Goal: Information Seeking & Learning: Learn about a topic

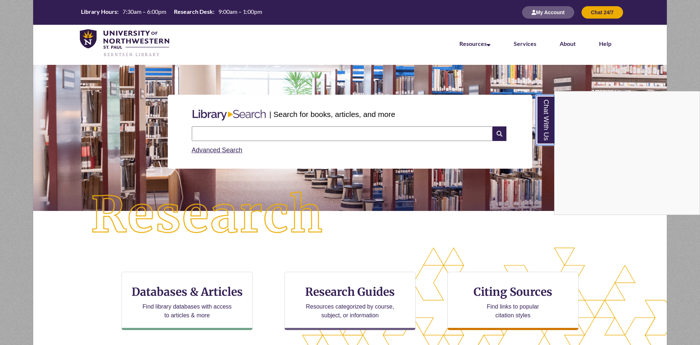
click at [548, 136] on link "Chat With Us" at bounding box center [545, 120] width 19 height 50
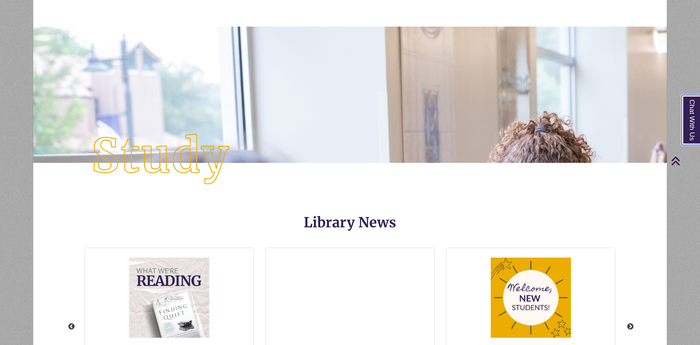
scroll to position [798, 0]
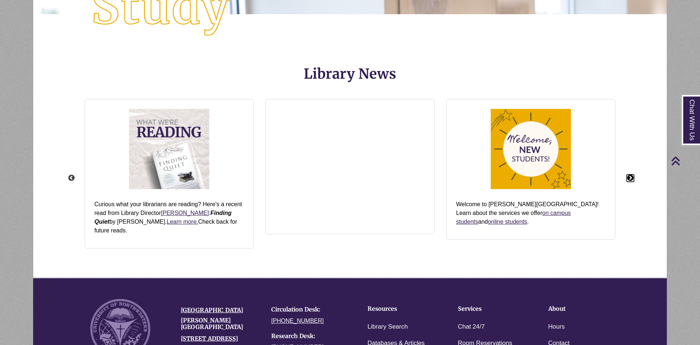
click at [630, 175] on button "Next" at bounding box center [630, 178] width 7 height 7
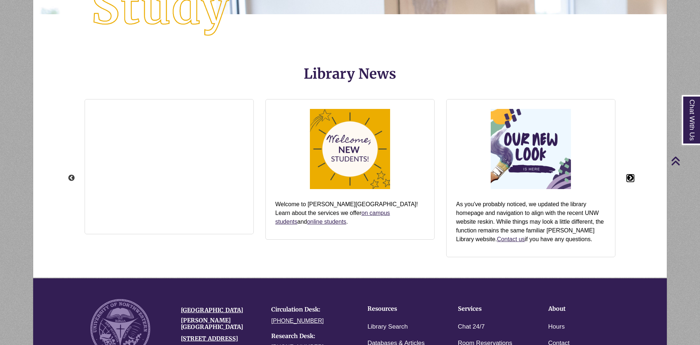
scroll to position [177, 572]
click at [630, 174] on div "Previous View the Torah Scroll The Torah scroll is on permanent display by the …" at bounding box center [350, 178] width 572 height 177
click at [630, 177] on button "Next" at bounding box center [630, 178] width 7 height 7
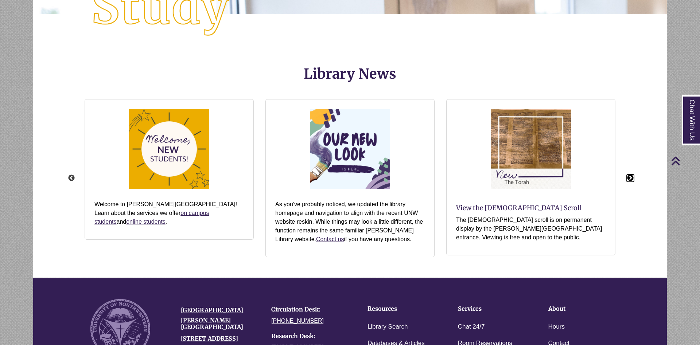
click at [630, 177] on button "Next" at bounding box center [630, 178] width 7 height 7
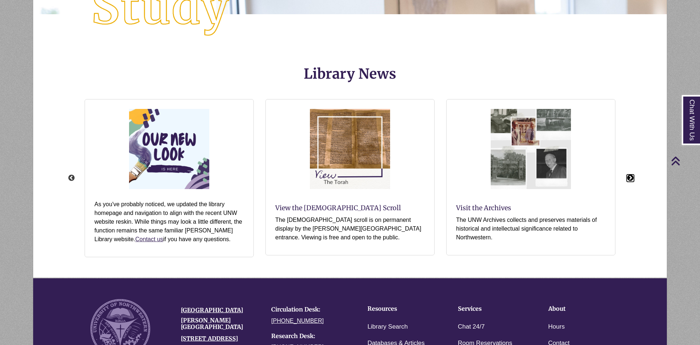
click at [630, 177] on button "Next" at bounding box center [630, 178] width 7 height 7
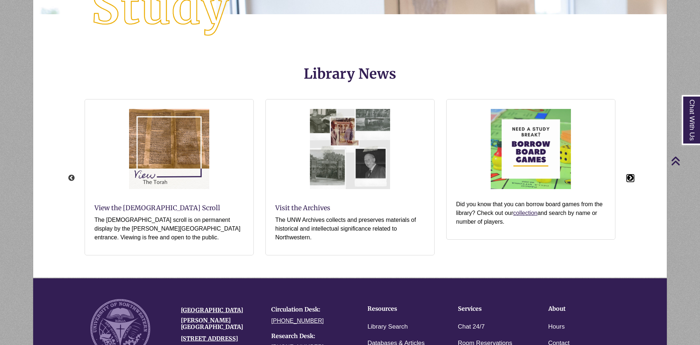
click at [630, 177] on button "Next" at bounding box center [630, 178] width 7 height 7
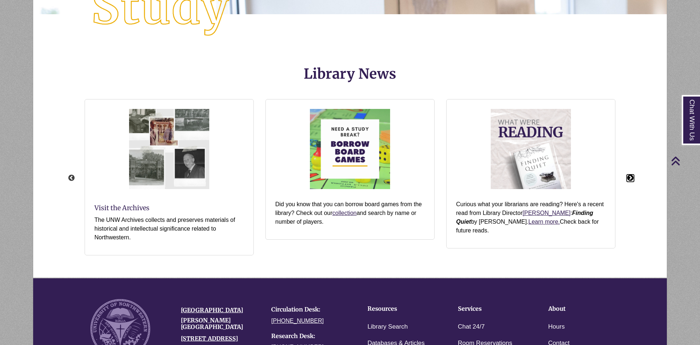
click at [630, 177] on button "Next" at bounding box center [630, 178] width 7 height 7
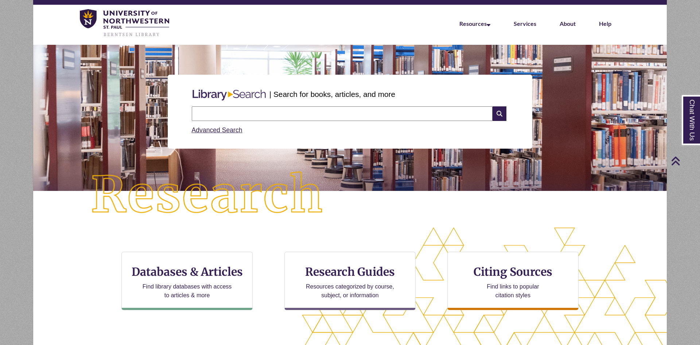
scroll to position [0, 0]
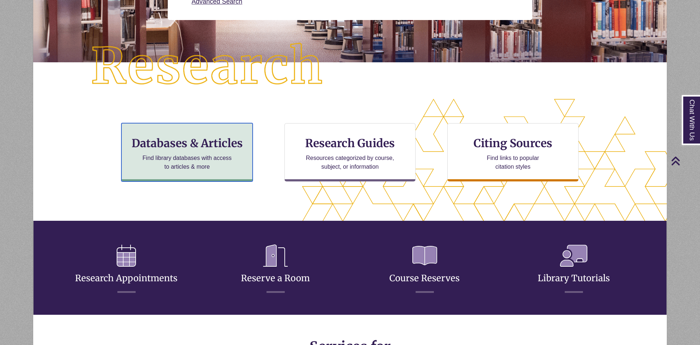
click at [209, 161] on p "Find library databases with access to articles & more" at bounding box center [187, 163] width 95 height 18
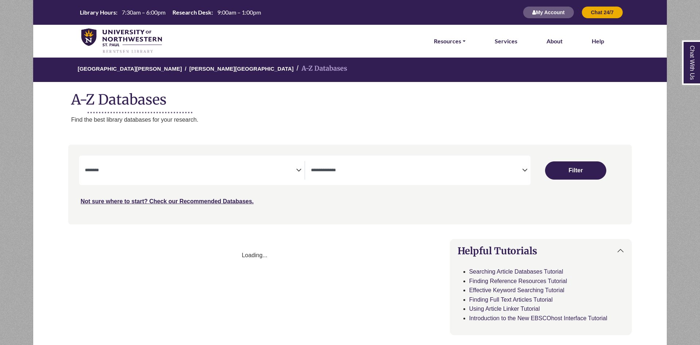
select select "Database Subject Filter"
select select "Database Types Filter"
select select "Database Subject Filter"
select select "Database Types Filter"
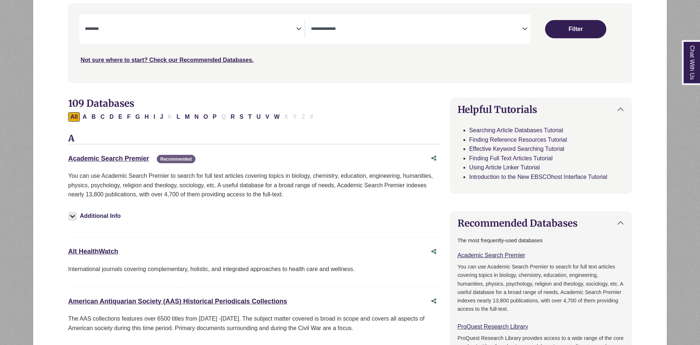
scroll to position [186, 0]
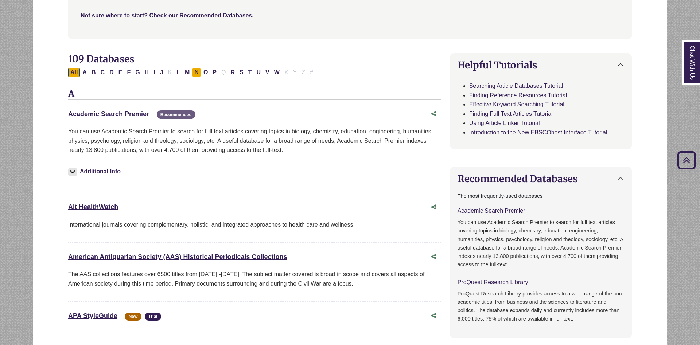
click at [195, 74] on button "N" at bounding box center [196, 72] width 9 height 9
select select "Database Subject Filter"
select select "Database Types Filter"
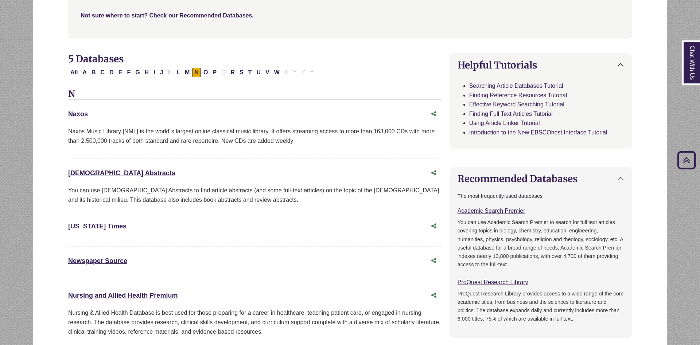
click at [86, 117] on link "Naxos This link opens in a new window" at bounding box center [78, 113] width 20 height 7
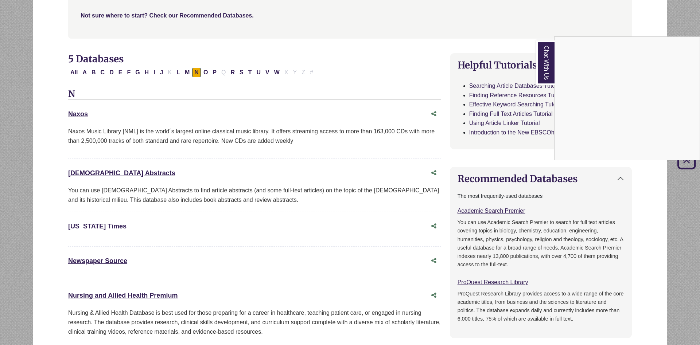
click at [541, 62] on link "Chat With Us" at bounding box center [545, 62] width 18 height 44
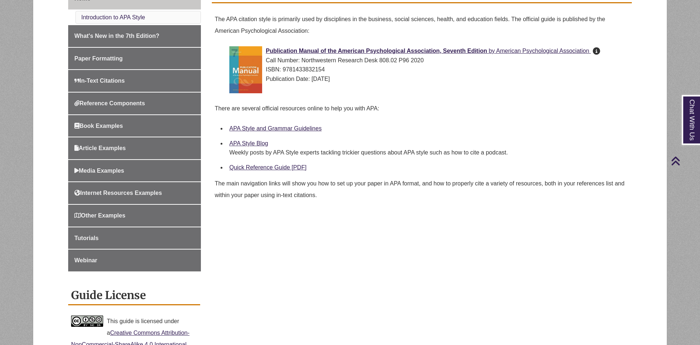
scroll to position [149, 0]
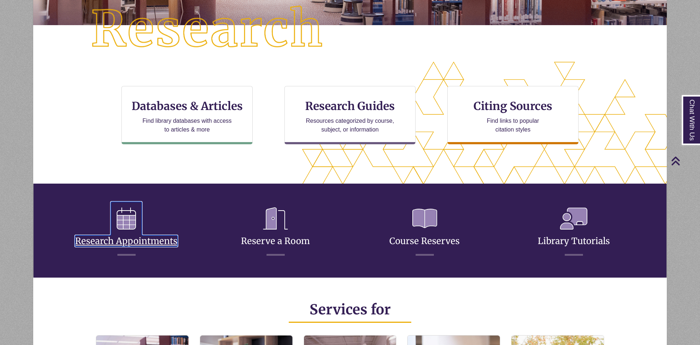
click at [118, 220] on icon at bounding box center [126, 219] width 31 height 34
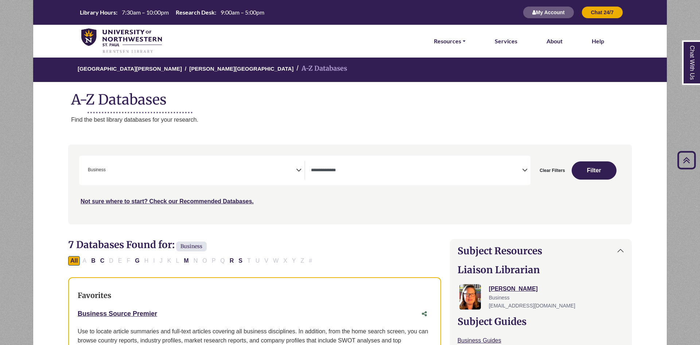
select select "*****"
select select "Database Types Filter"
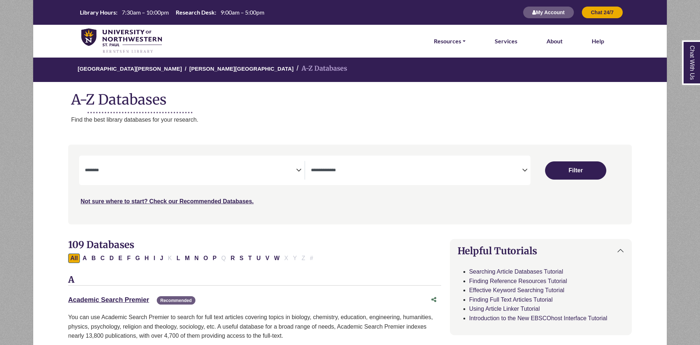
select select "Database Subject Filter"
select select "Database Types Filter"
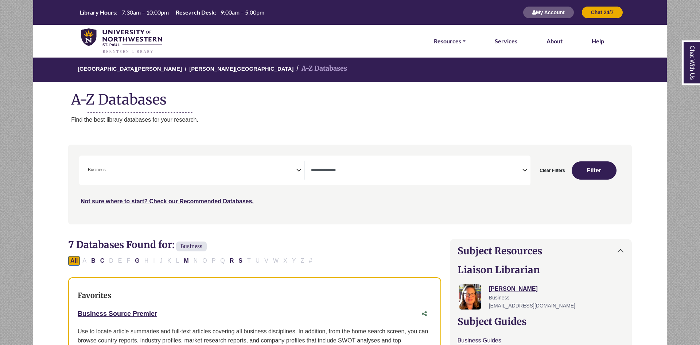
select select "*****"
select select "Database Types Filter"
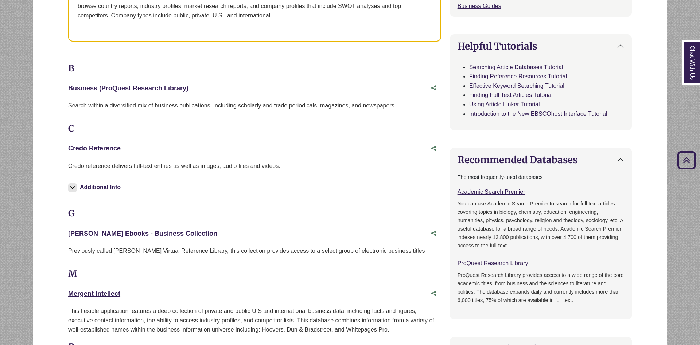
scroll to position [483, 0]
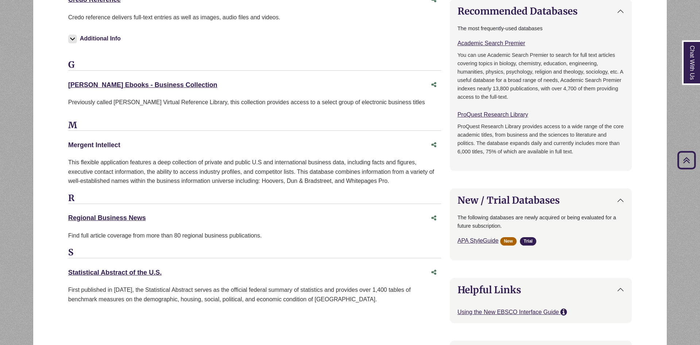
click at [109, 147] on link "Mergent Intellect This link opens in a new window" at bounding box center [94, 144] width 52 height 7
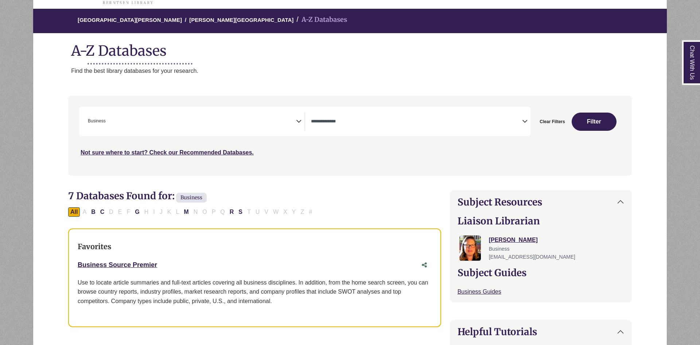
scroll to position [74, 0]
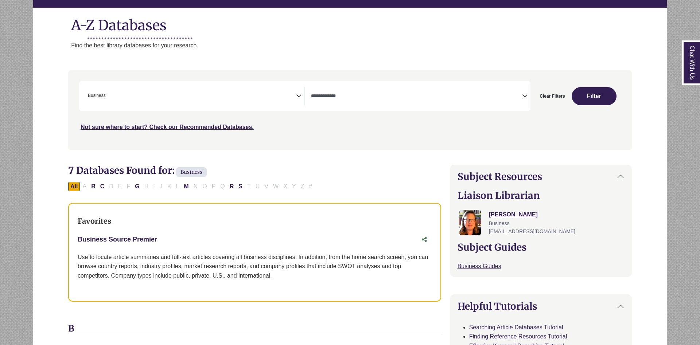
click at [141, 239] on link "Business Source Premier This link opens in a new window" at bounding box center [117, 239] width 79 height 7
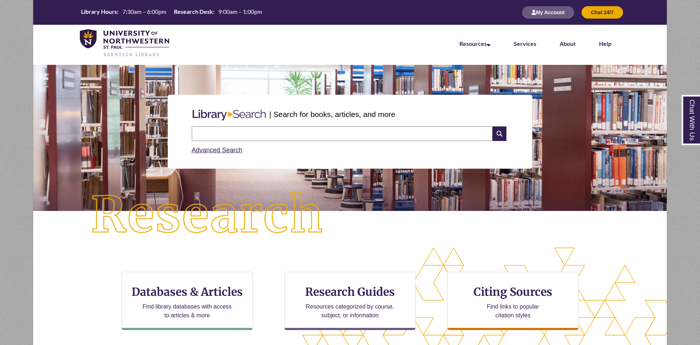
click at [308, 133] on input "text" at bounding box center [342, 134] width 301 height 15
type input "**********"
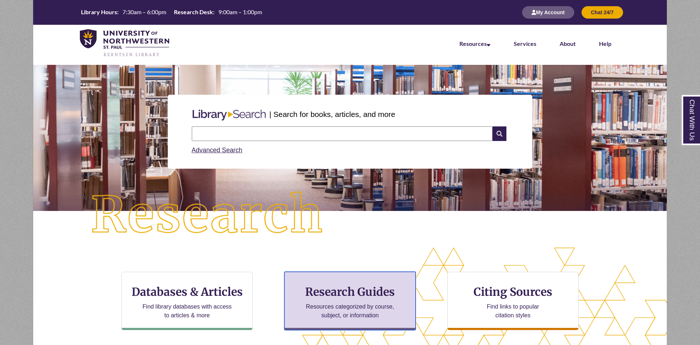
click at [371, 298] on h3 "Research Guides" at bounding box center [350, 292] width 119 height 14
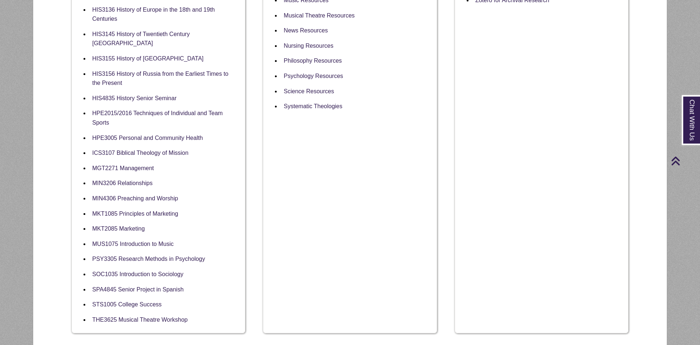
scroll to position [521, 0]
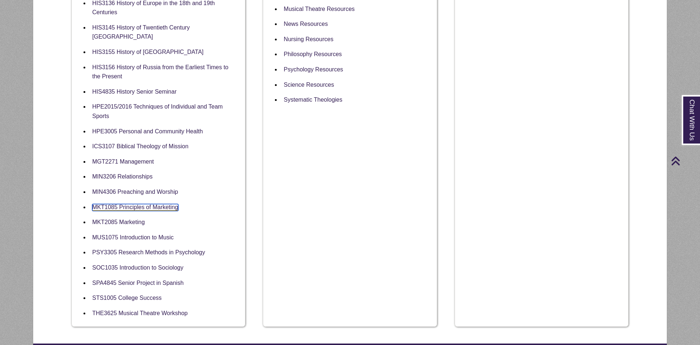
click at [164, 206] on link "MKT1085 Principles of Marketing" at bounding box center [135, 207] width 86 height 7
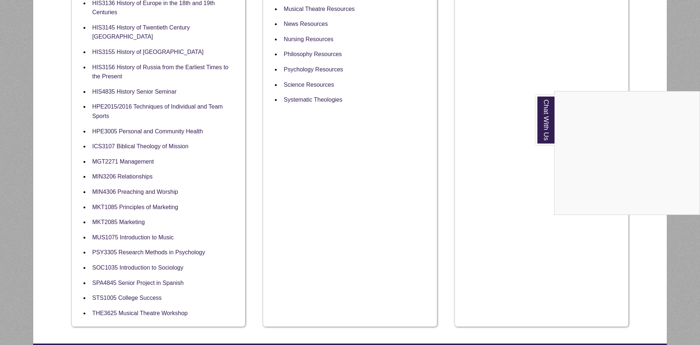
click at [241, 136] on div "Chat With Us" at bounding box center [350, 172] width 700 height 345
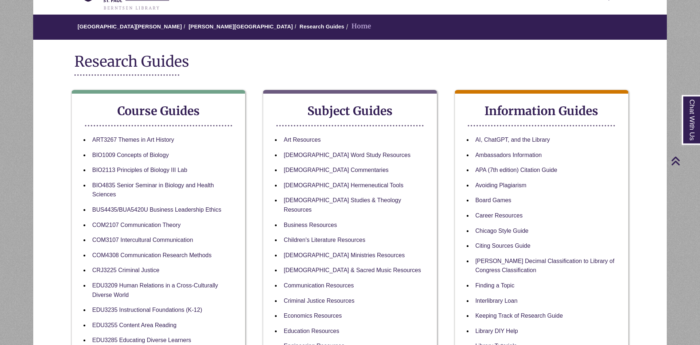
scroll to position [0, 0]
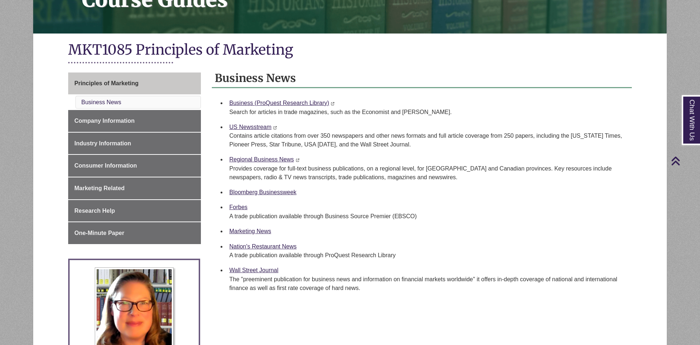
scroll to position [112, 0]
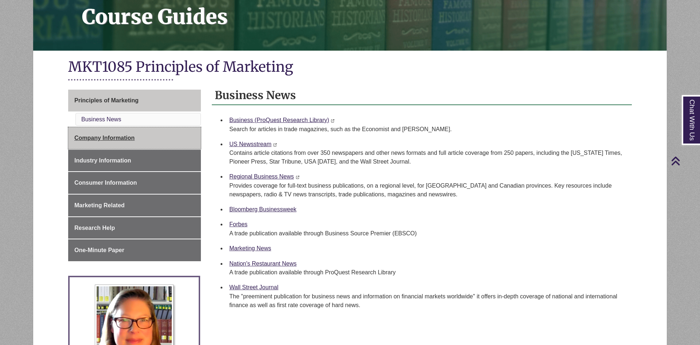
click at [150, 140] on link "Company Information" at bounding box center [134, 138] width 133 height 22
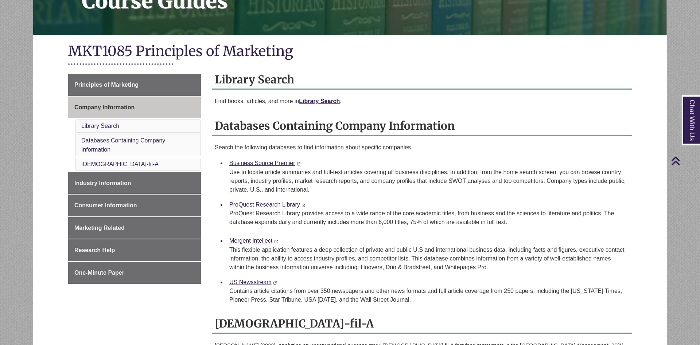
scroll to position [112, 0]
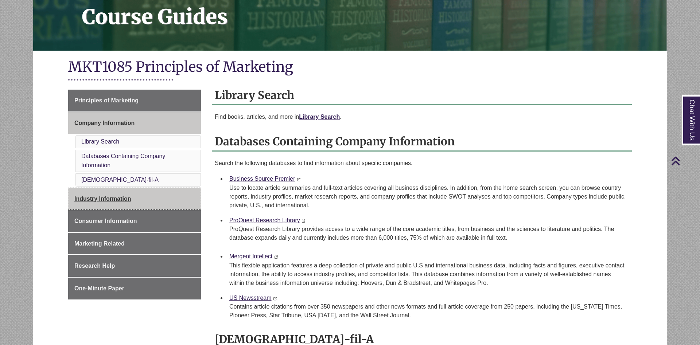
click at [152, 198] on link "Industry Information" at bounding box center [134, 199] width 133 height 22
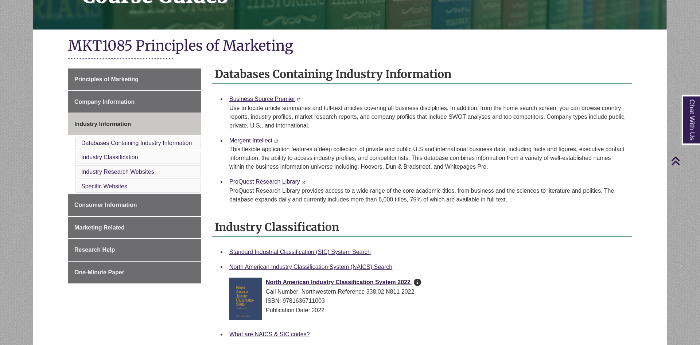
scroll to position [112, 0]
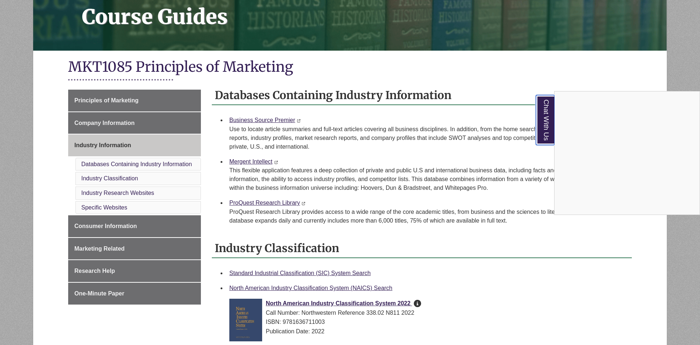
click at [554, 122] on link "Chat With Us" at bounding box center [545, 120] width 19 height 50
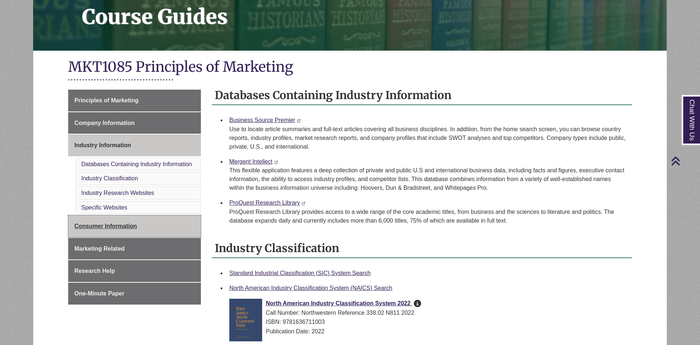
click at [97, 228] on span "Consumer Information" at bounding box center [105, 226] width 63 height 6
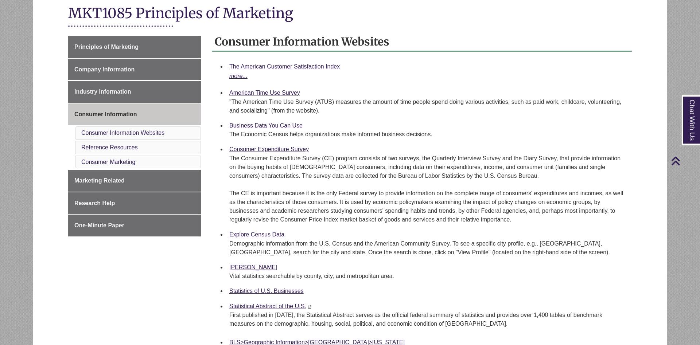
scroll to position [149, 0]
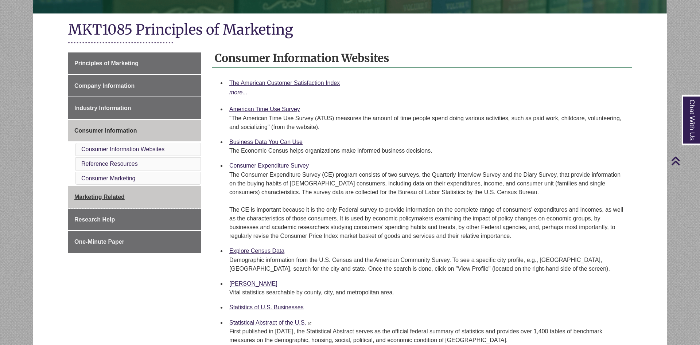
click at [148, 202] on link "Marketing Related" at bounding box center [134, 197] width 133 height 22
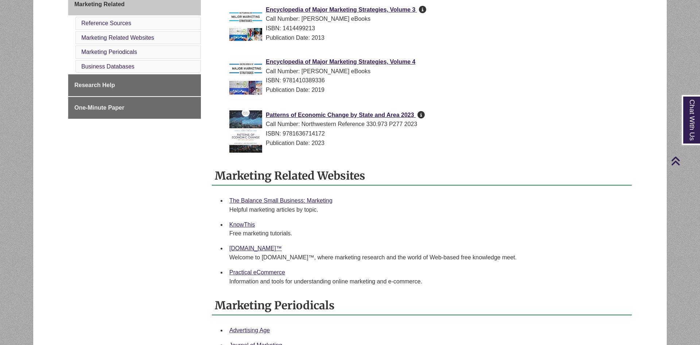
scroll to position [149, 0]
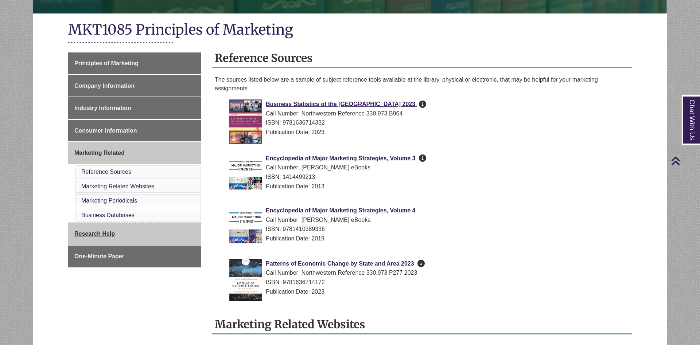
click at [171, 233] on link "Research Help" at bounding box center [134, 234] width 133 height 22
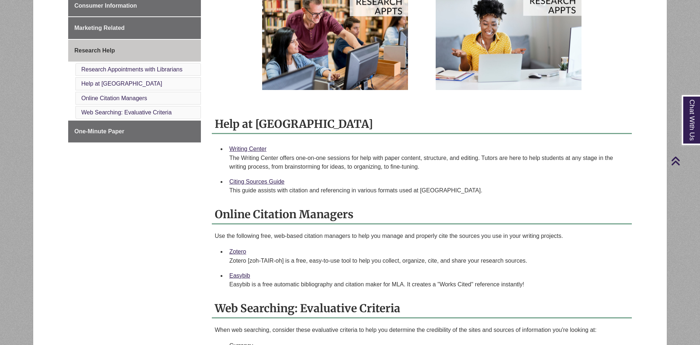
scroll to position [260, 0]
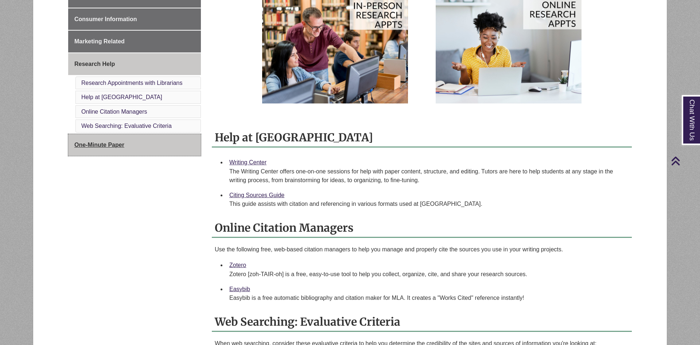
click at [182, 147] on link "One-Minute Paper" at bounding box center [134, 145] width 133 height 22
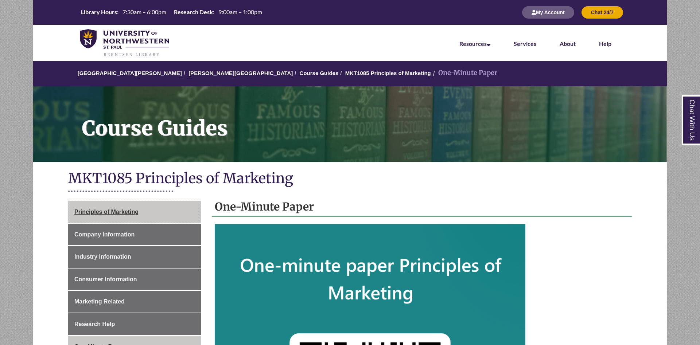
click at [139, 213] on link "Principles of Marketing" at bounding box center [134, 212] width 133 height 22
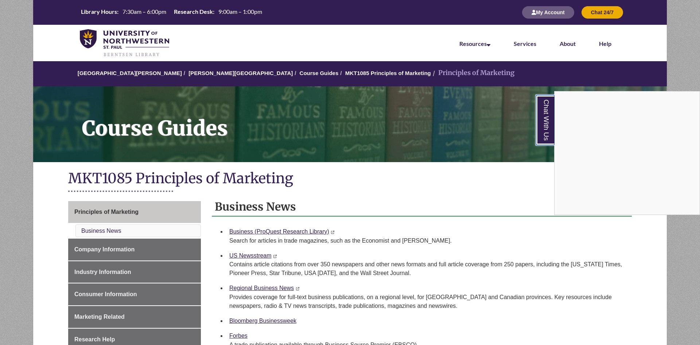
click at [544, 123] on link "Chat With Us" at bounding box center [545, 120] width 19 height 50
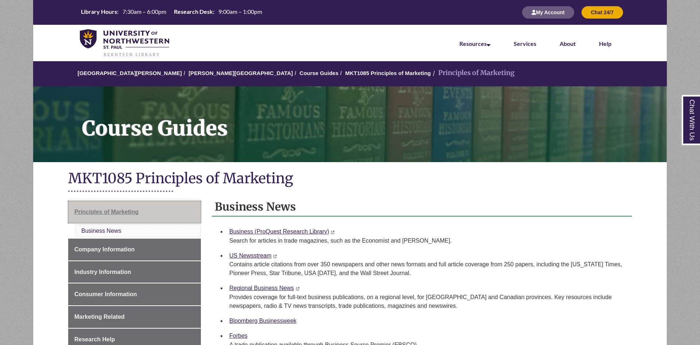
click at [139, 210] on link "Principles of Marketing" at bounding box center [134, 212] width 133 height 22
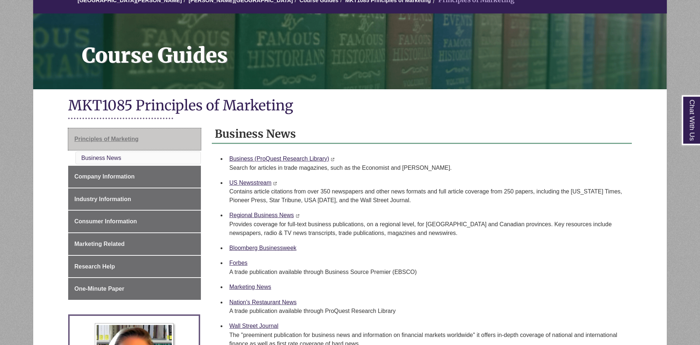
scroll to position [74, 0]
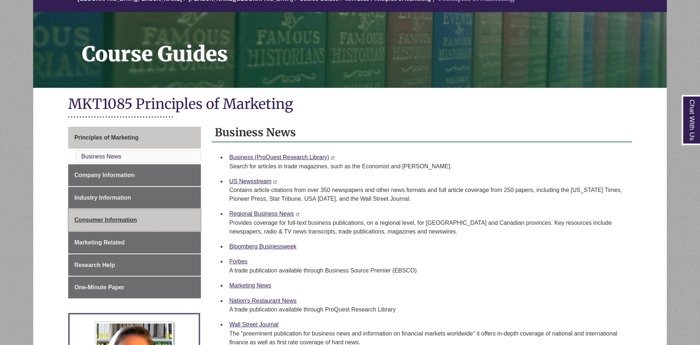
click at [129, 216] on link "Consumer Information" at bounding box center [134, 220] width 133 height 22
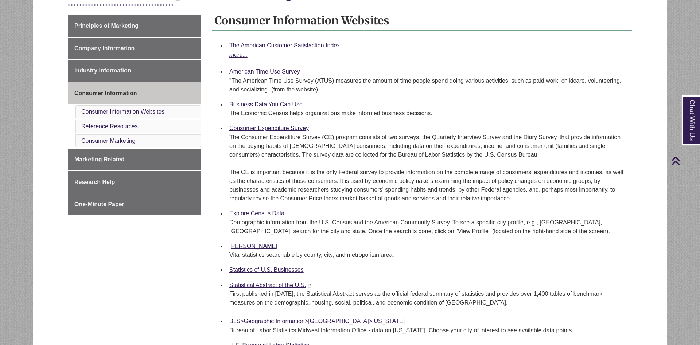
scroll to position [186, 0]
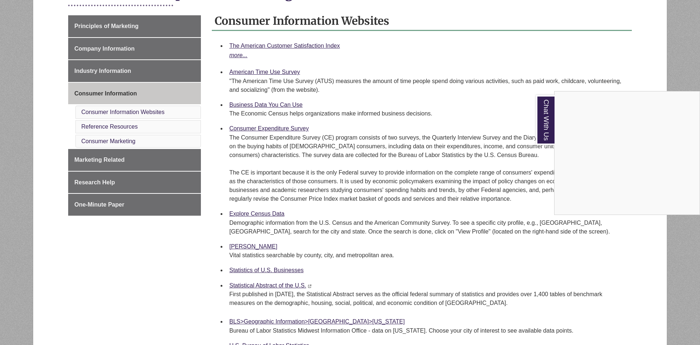
click at [256, 246] on div "Chat With Us" at bounding box center [350, 172] width 700 height 345
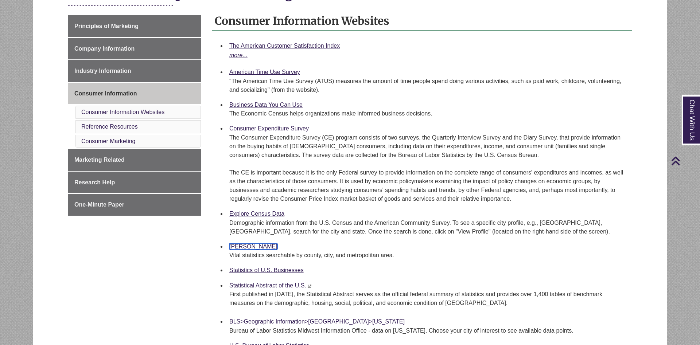
click at [256, 246] on link "Melissa Data" at bounding box center [253, 247] width 48 height 6
click at [438, 241] on li "Melissa Data Vital statistics searchable by county, city, and metropolitan area." at bounding box center [427, 251] width 403 height 24
click at [285, 269] on link "Statistics of U.S. Businesses" at bounding box center [266, 270] width 74 height 6
click at [436, 116] on div "The Economic Census helps organizations make informed business decisions." at bounding box center [427, 113] width 397 height 9
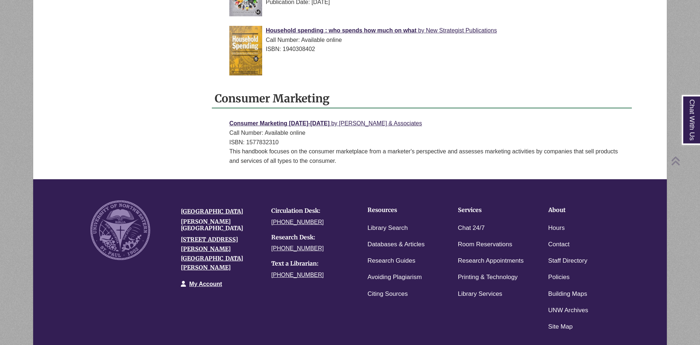
scroll to position [707, 0]
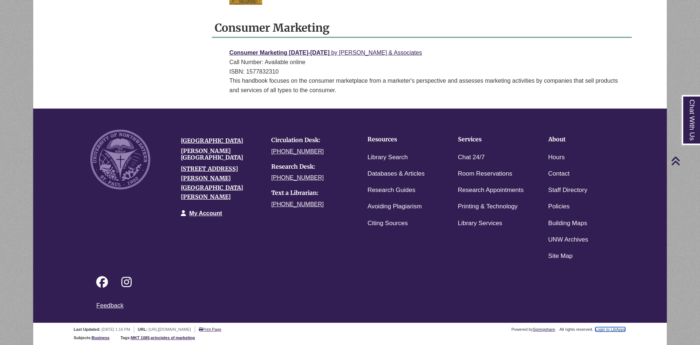
click at [607, 330] on link "Login to LibApps" at bounding box center [610, 329] width 30 height 4
